Goal: Information Seeking & Learning: Learn about a topic

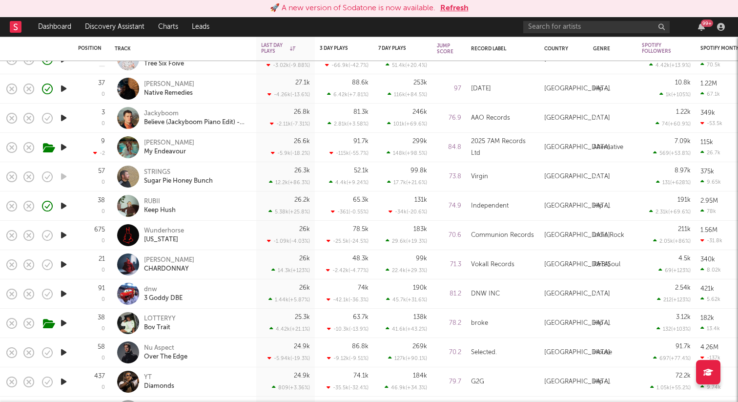
click at [65, 324] on icon "button" at bounding box center [64, 323] width 10 height 12
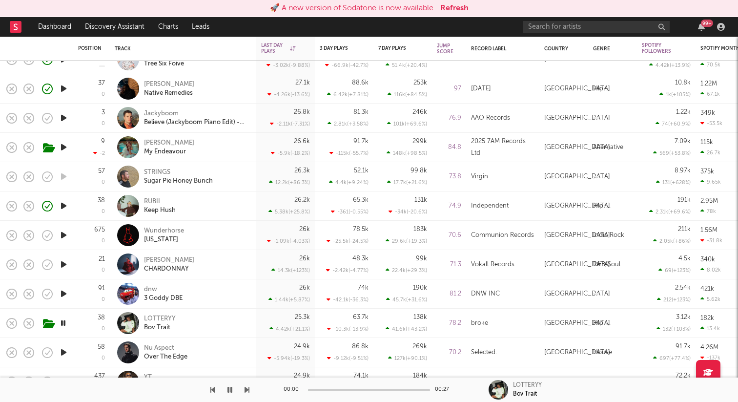
click at [65, 351] on icon "button" at bounding box center [64, 352] width 10 height 12
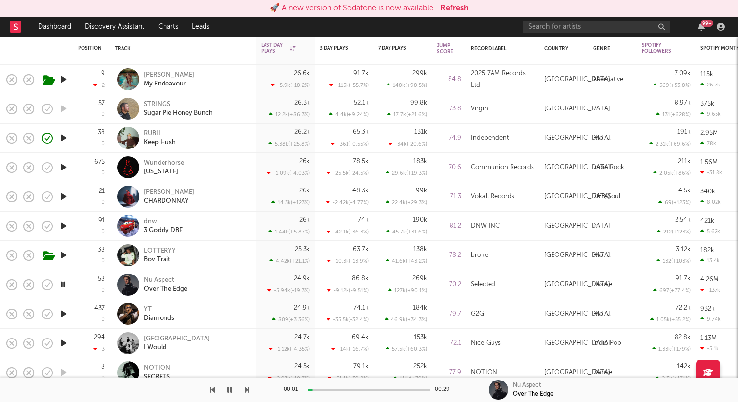
click at [65, 316] on icon "button" at bounding box center [64, 314] width 10 height 12
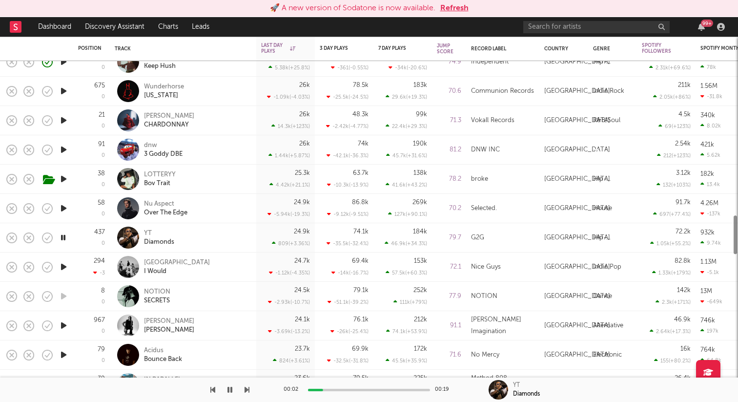
click at [62, 274] on div at bounding box center [64, 266] width 20 height 29
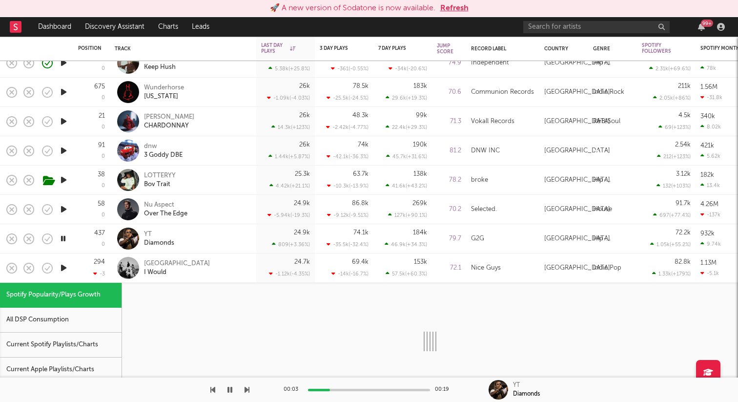
click at [65, 268] on icon "button" at bounding box center [64, 268] width 10 height 12
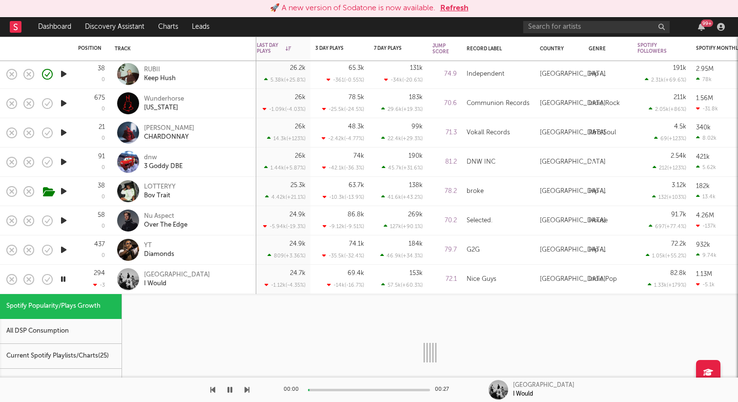
click at [84, 275] on div "294 -3" at bounding box center [91, 279] width 27 height 29
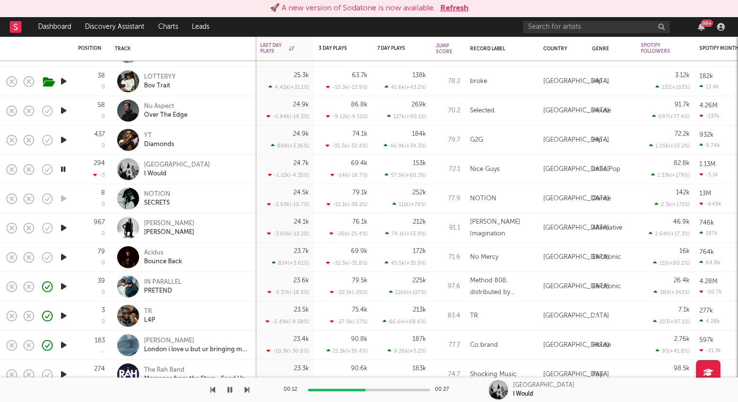
click at [63, 228] on icon "button" at bounding box center [64, 228] width 10 height 12
click at [69, 258] on div at bounding box center [64, 257] width 20 height 29
select select "6m"
select select "1w"
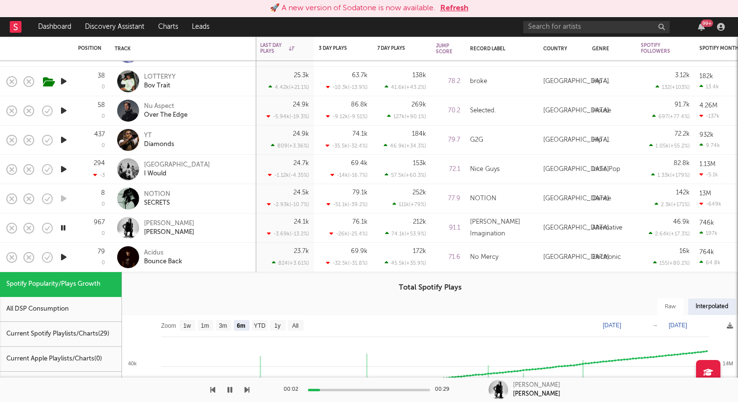
click at [63, 254] on icon "button" at bounding box center [64, 257] width 10 height 12
click at [62, 254] on icon "button" at bounding box center [63, 257] width 9 height 12
